Goal: Task Accomplishment & Management: Manage account settings

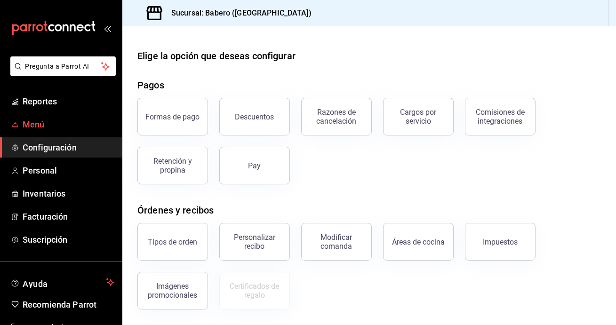
click at [39, 124] on span "Menú" at bounding box center [69, 124] width 92 height 13
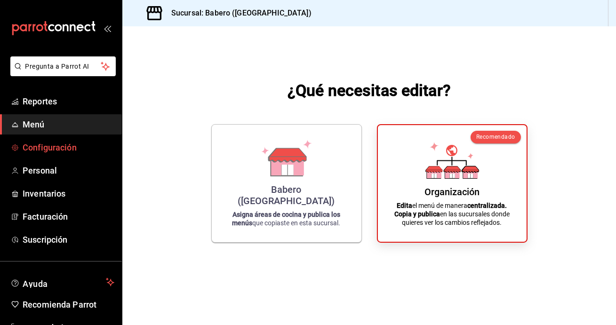
click at [73, 149] on span "Configuración" at bounding box center [69, 147] width 92 height 13
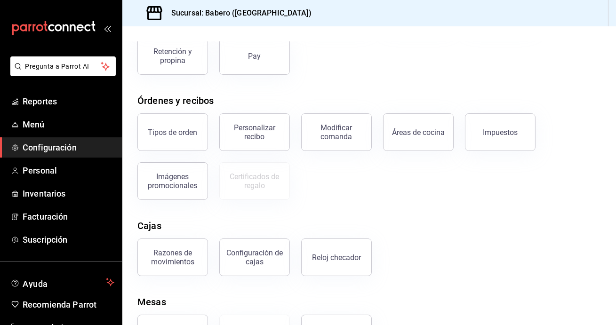
scroll to position [152, 0]
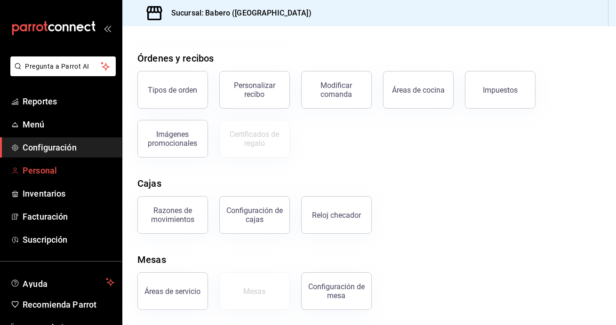
click at [71, 172] on span "Personal" at bounding box center [69, 170] width 92 height 13
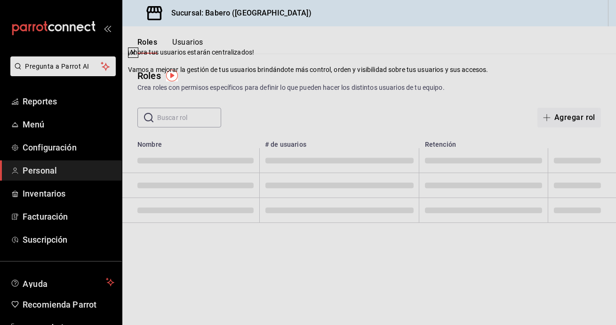
click at [137, 56] on icon at bounding box center [133, 53] width 8 height 8
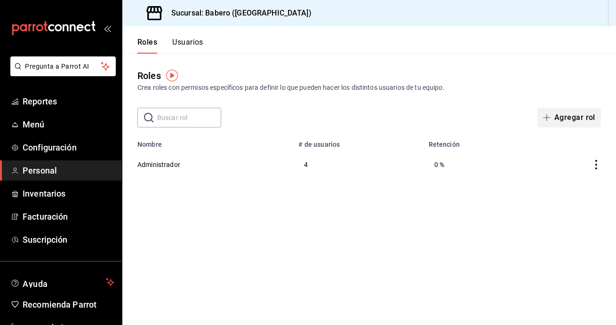
click at [561, 120] on button "Agregar rol" at bounding box center [569, 118] width 64 height 20
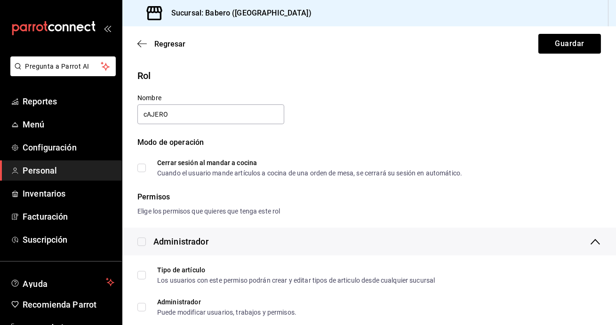
type input "Cajero"
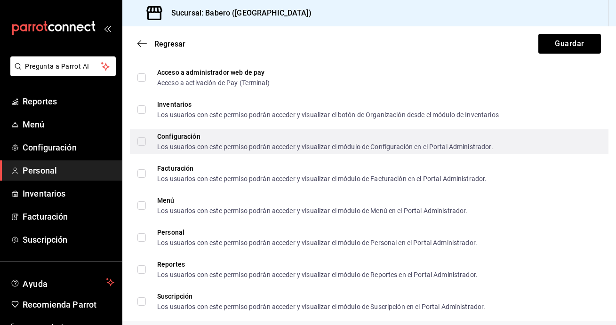
scroll to position [559, 0]
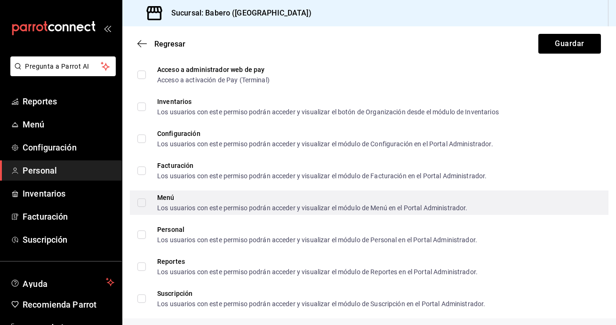
click at [140, 200] on input "Menú Los usuarios con este permiso podrán acceder y visualizar el módulo de Men…" at bounding box center [141, 203] width 8 height 8
checkbox input "true"
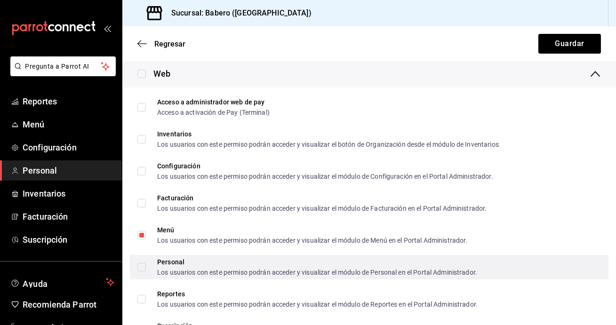
scroll to position [508, 0]
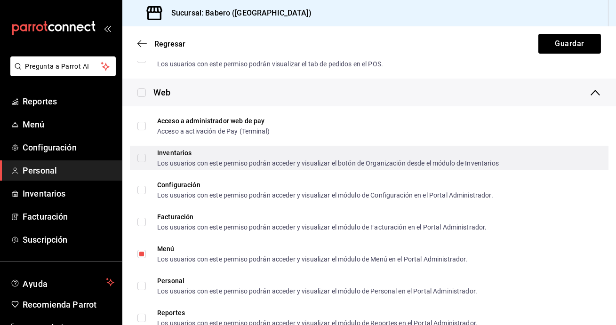
click at [142, 161] on input "Inventarios Los usuarios con este permiso podrán acceder y visualizar el botón …" at bounding box center [141, 158] width 8 height 8
checkbox input "true"
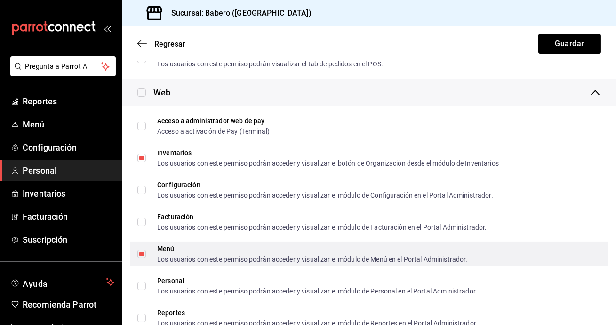
click at [143, 254] on input "Menú Los usuarios con este permiso podrán acceder y visualizar el módulo de Men…" at bounding box center [141, 254] width 8 height 8
checkbox input "false"
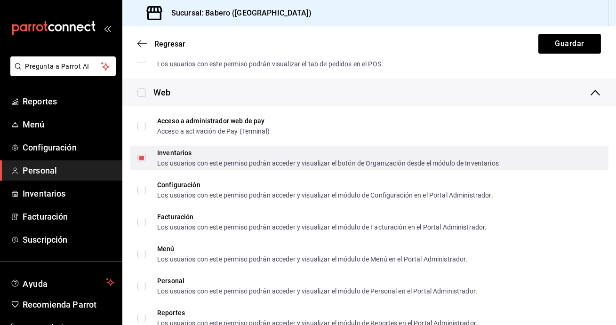
click at [140, 160] on input "Inventarios Los usuarios con este permiso podrán acceder y visualizar el botón …" at bounding box center [141, 158] width 8 height 8
checkbox input "false"
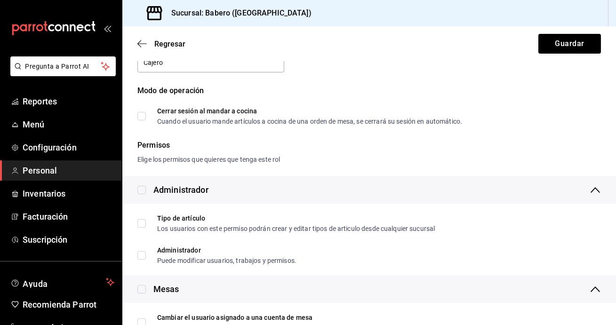
scroll to position [0, 0]
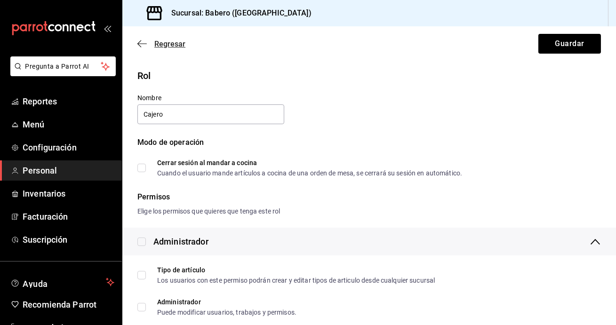
click at [144, 41] on icon "button" at bounding box center [141, 44] width 9 height 8
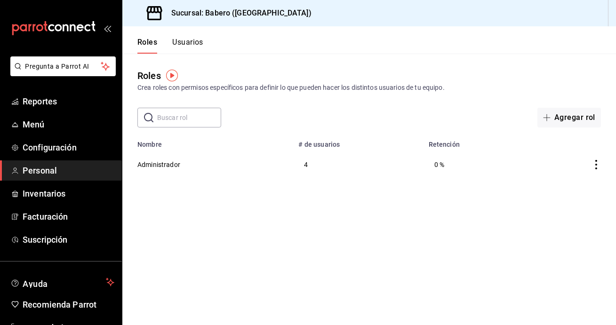
click at [187, 48] on button "Usuarios" at bounding box center [187, 46] width 31 height 16
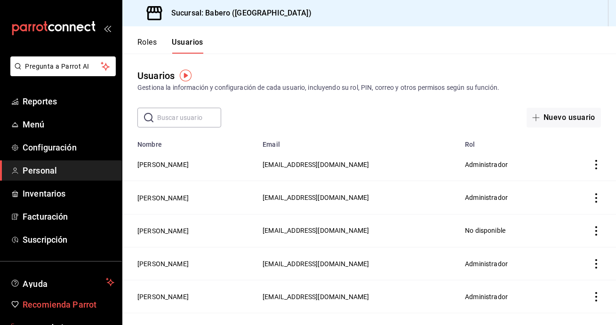
scroll to position [30, 0]
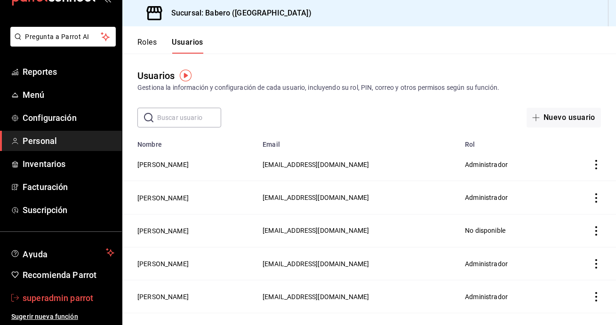
click at [63, 295] on span "superadmin parrot" at bounding box center [69, 298] width 92 height 13
